Goal: Information Seeking & Learning: Find specific fact

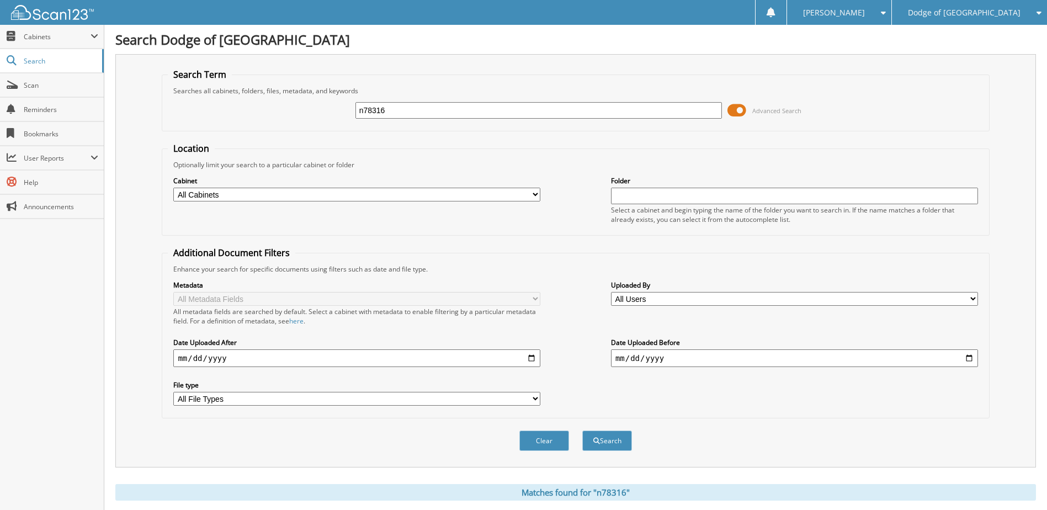
click at [405, 104] on input "n78316" at bounding box center [538, 110] width 367 height 17
type input "n88975"
click at [582, 430] on button "Search" at bounding box center [607, 440] width 50 height 20
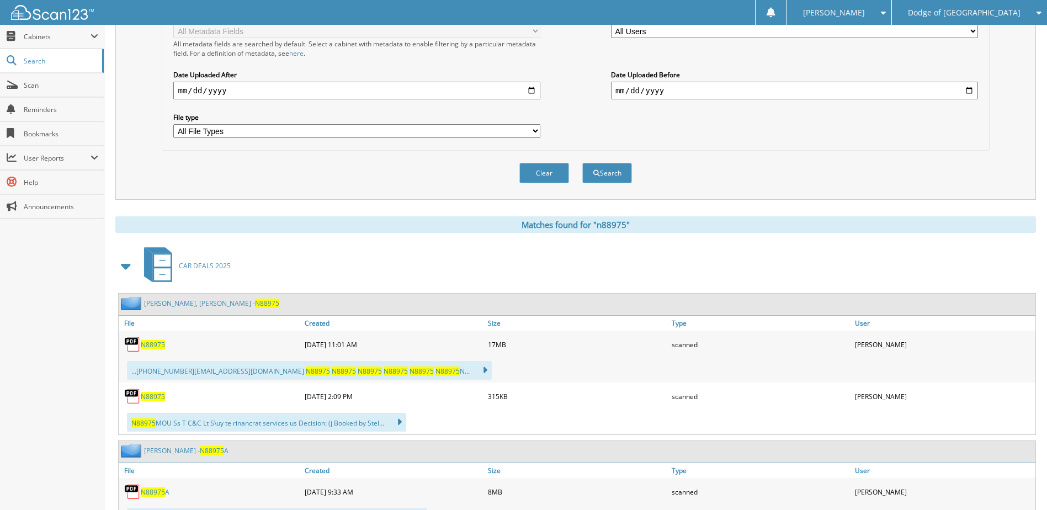
scroll to position [331, 0]
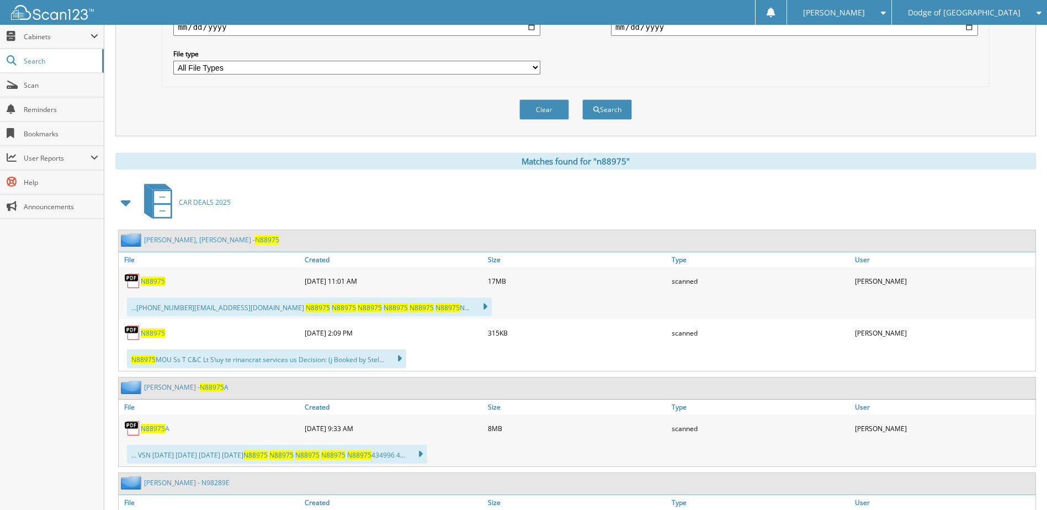
click at [156, 281] on span "N88975" at bounding box center [153, 280] width 24 height 9
click at [152, 286] on div "N88975" at bounding box center [210, 281] width 183 height 22
click at [128, 283] on img at bounding box center [132, 281] width 17 height 17
click at [141, 279] on div "N88975" at bounding box center [210, 281] width 183 height 22
click at [150, 276] on link "N88975" at bounding box center [153, 280] width 24 height 9
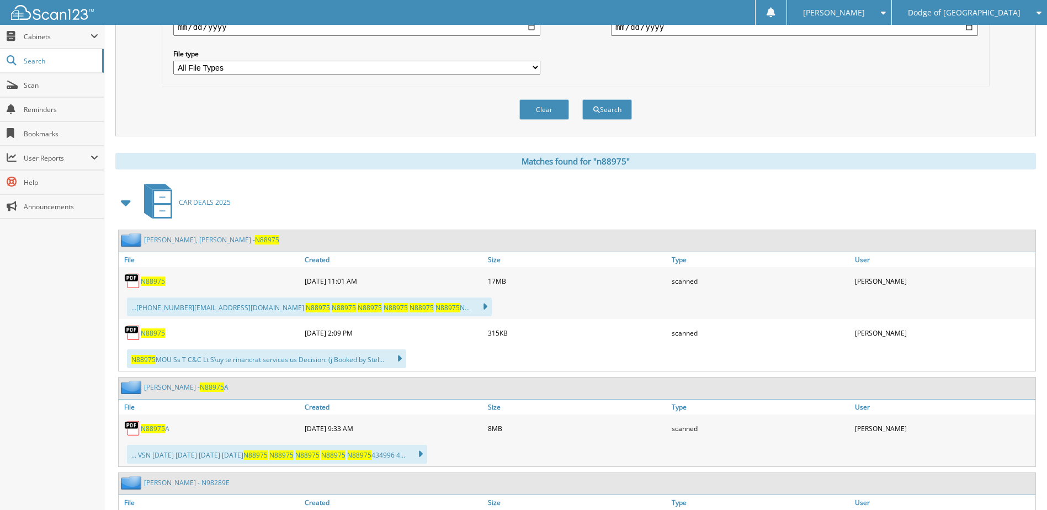
click at [146, 281] on span "N88975" at bounding box center [153, 280] width 24 height 9
